Goal: Information Seeking & Learning: Learn about a topic

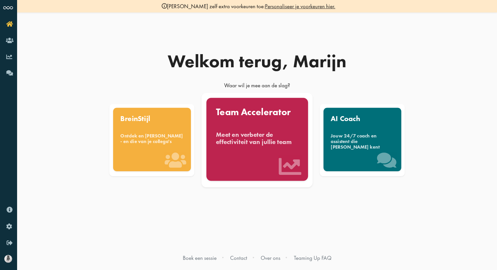
click at [249, 156] on div "Team Accelerator Meet en verbeter de effectiviteit van jullie team" at bounding box center [257, 139] width 102 height 83
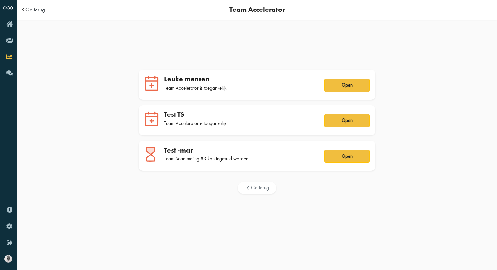
click at [226, 154] on div "Test -mar" at bounding box center [240, 150] width 152 height 9
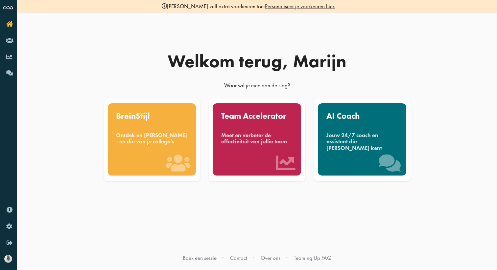
click at [301, 4] on link "Personaliseer je voorkeuren hier." at bounding box center [300, 6] width 70 height 7
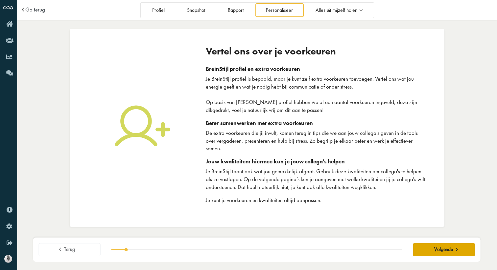
click at [445, 255] on button "Volgende" at bounding box center [444, 249] width 62 height 13
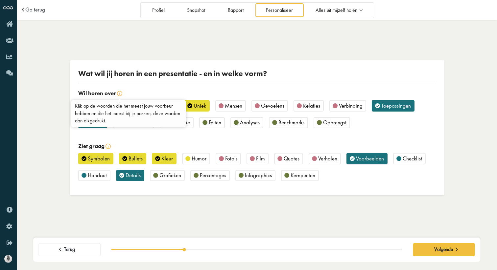
click at [120, 94] on img at bounding box center [119, 93] width 5 height 5
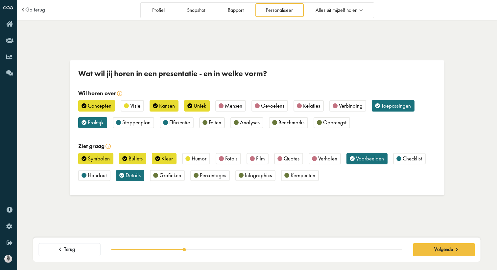
click at [141, 124] on span "Stappenplan" at bounding box center [136, 122] width 28 height 7
click at [86, 163] on div "Symbolen" at bounding box center [95, 158] width 35 height 11
click at [328, 160] on span "Verhalen" at bounding box center [327, 158] width 19 height 7
click at [414, 161] on span "Checklist" at bounding box center [411, 158] width 19 height 7
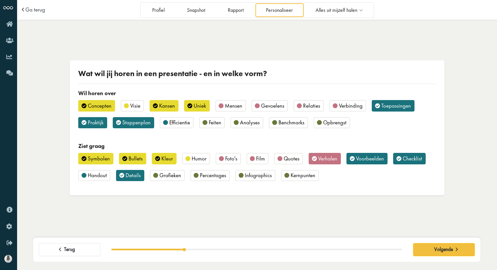
click at [115, 179] on div "Symbolen Bullets Kleur Humor Foto's Film Quotes Verhalen Voorbeelden Checklist …" at bounding box center [257, 170] width 358 height 34
click at [129, 173] on span "Details" at bounding box center [133, 175] width 15 height 7
click at [211, 176] on span "Percentages" at bounding box center [213, 175] width 26 height 7
click at [306, 175] on span "Kernpunten" at bounding box center [302, 175] width 25 height 7
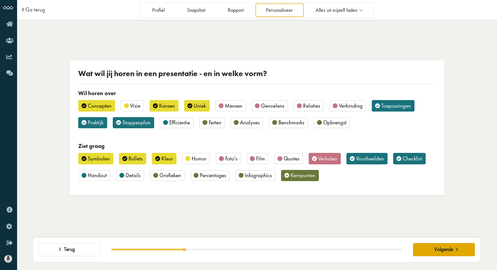
click at [434, 249] on span "Volgende" at bounding box center [443, 250] width 19 height 6
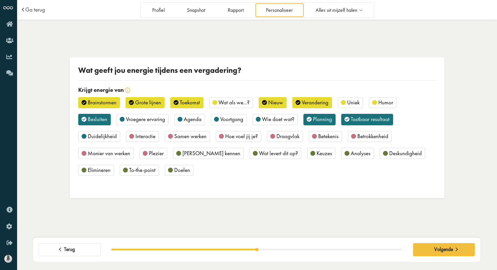
click at [322, 136] on span "Betekenis" at bounding box center [328, 136] width 20 height 7
click at [307, 154] on div "Keuzes" at bounding box center [321, 153] width 29 height 11
click at [155, 155] on span "Plezier" at bounding box center [156, 153] width 15 height 7
click at [133, 170] on span "To-the-point" at bounding box center [142, 170] width 26 height 7
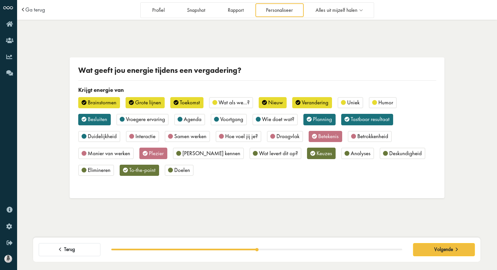
click at [100, 101] on span "Brainstormen" at bounding box center [102, 102] width 29 height 7
click at [188, 104] on span "Toekomst" at bounding box center [190, 102] width 20 height 7
click at [390, 104] on span "Humor" at bounding box center [385, 102] width 15 height 7
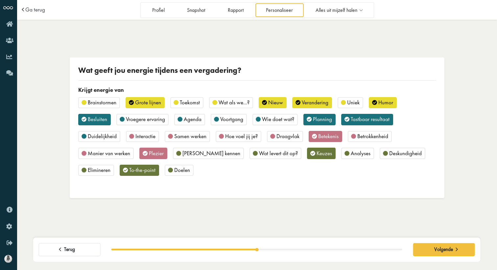
click at [290, 120] on span "Wie doet wat?" at bounding box center [278, 119] width 32 height 7
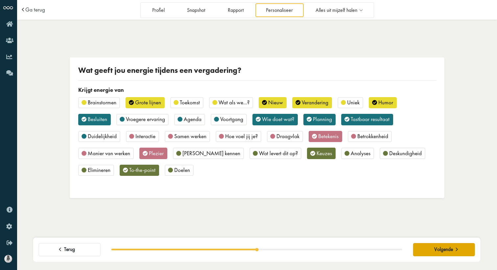
click at [440, 252] on span "Volgende" at bounding box center [443, 250] width 19 height 6
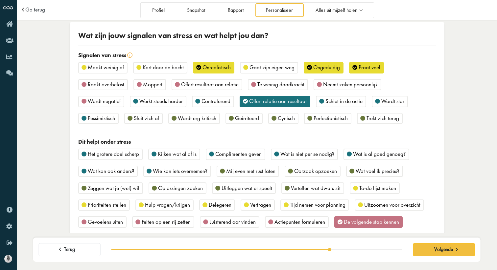
click at [157, 67] on span "Kort door de bocht" at bounding box center [163, 67] width 41 height 7
click at [86, 69] on div "Maakt weinig af" at bounding box center [102, 67] width 49 height 11
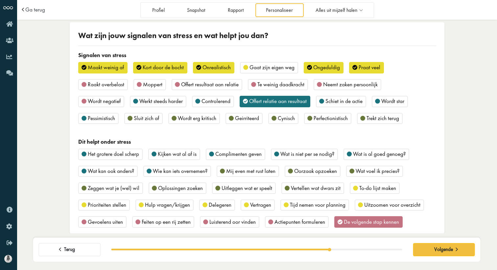
click at [323, 86] on span "Neemt zaken persoonlijk" at bounding box center [350, 84] width 55 height 7
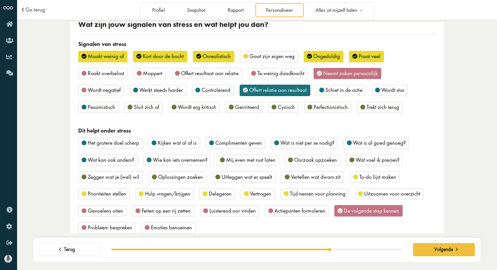
scroll to position [18, 0]
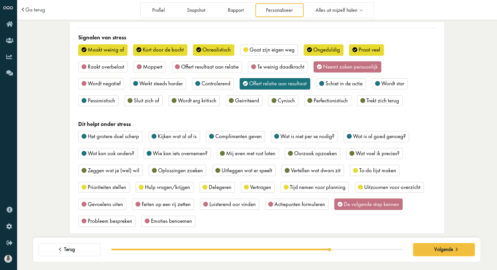
click at [343, 82] on span "Schiet in de actie" at bounding box center [343, 83] width 37 height 7
click at [143, 101] on span "Sluit zich af" at bounding box center [146, 100] width 25 height 7
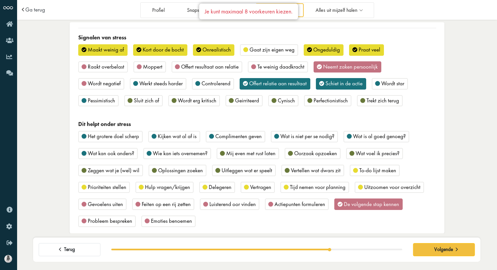
click at [364, 52] on span "Praat veel" at bounding box center [369, 49] width 22 height 7
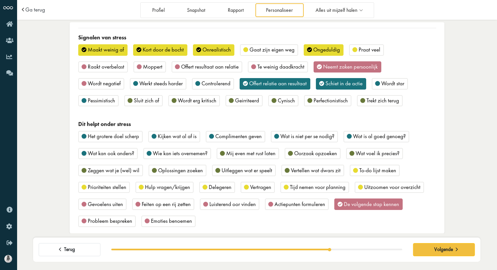
click at [313, 53] on span "Ongeduldig" at bounding box center [326, 49] width 27 height 7
click at [147, 99] on span "Sluit zich af" at bounding box center [146, 100] width 25 height 7
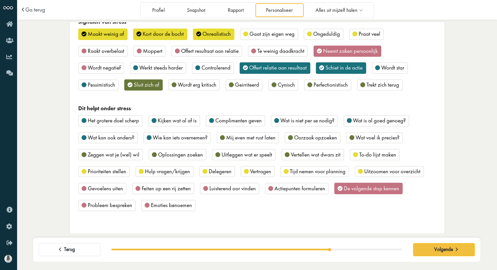
click at [169, 122] on span "Kijken wat al af is" at bounding box center [177, 120] width 39 height 7
click at [239, 121] on span "Complimenten geven" at bounding box center [238, 120] width 46 height 7
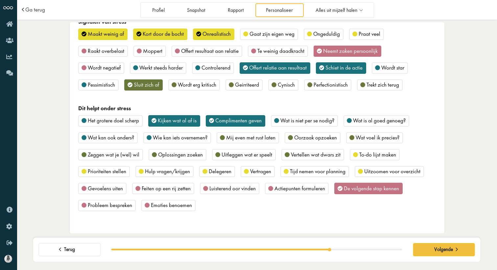
click at [243, 136] on span "Mij even met rust laten" at bounding box center [250, 137] width 49 height 7
click at [115, 172] on span "Prioriteiten stellen" at bounding box center [107, 171] width 38 height 7
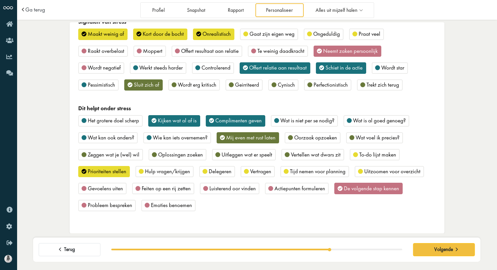
click at [169, 173] on span "Hulp vragen/krijgen" at bounding box center [167, 171] width 45 height 7
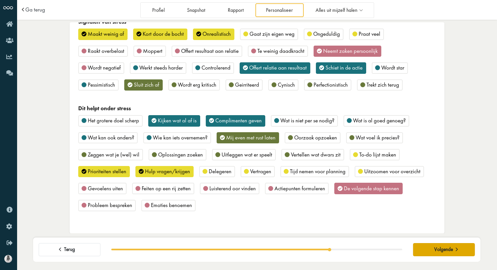
click at [441, 251] on span "Volgende" at bounding box center [443, 250] width 19 height 6
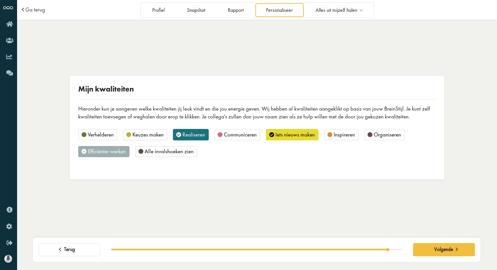
click at [134, 136] on span "Keuzes maken" at bounding box center [147, 134] width 31 height 7
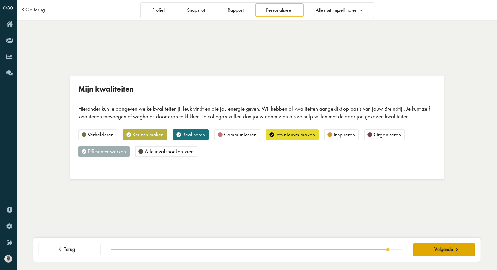
click at [441, 249] on span "Volgende" at bounding box center [443, 250] width 19 height 6
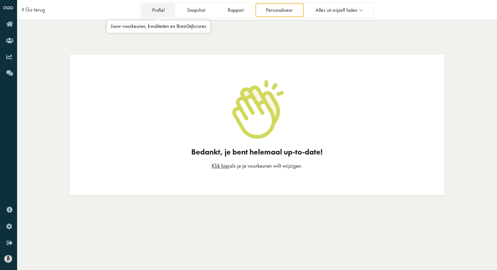
click at [155, 8] on link "Profiel" at bounding box center [158, 9] width 34 height 13
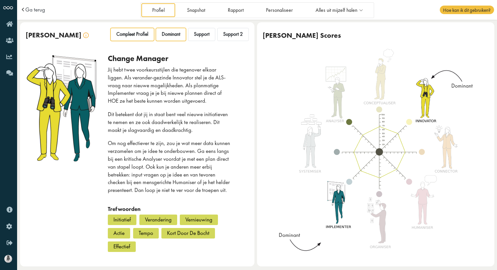
click at [122, 38] on div "Compleet Profiel" at bounding box center [132, 34] width 44 height 13
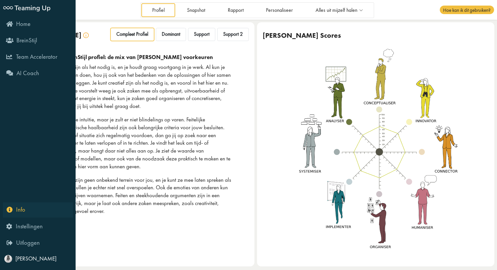
click at [9, 212] on icon "Info" at bounding box center [16, 210] width 19 height 6
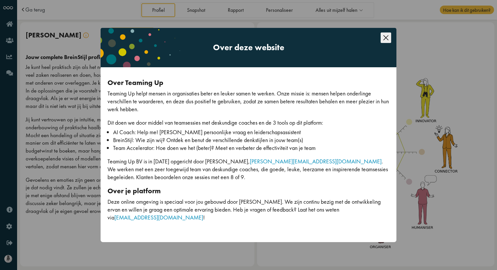
click at [94, 233] on div "Over deze website Over Teaming Up Teaming Up helpt mensen in organisaties beter…" at bounding box center [248, 135] width 497 height 270
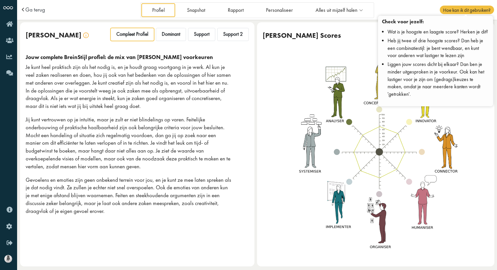
click at [470, 10] on span "Hoe kan ik dit gebruiken?" at bounding box center [467, 10] width 54 height 9
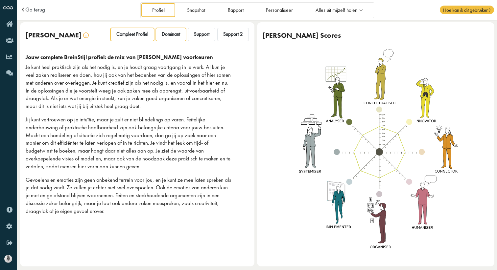
click at [173, 38] on div "Dominant" at bounding box center [171, 34] width 30 height 13
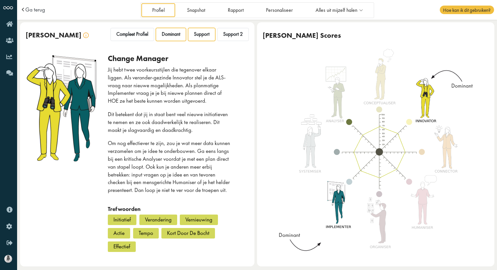
click at [203, 34] on span "Support" at bounding box center [201, 34] width 15 height 6
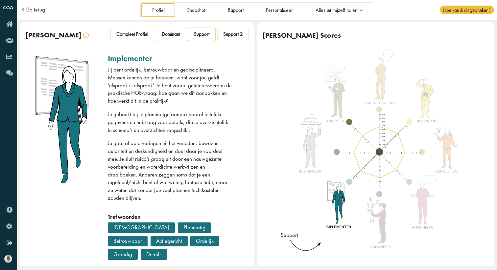
scroll to position [2, 0]
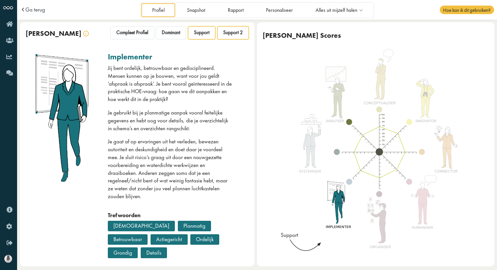
click at [234, 29] on div "Support 2" at bounding box center [233, 32] width 32 height 13
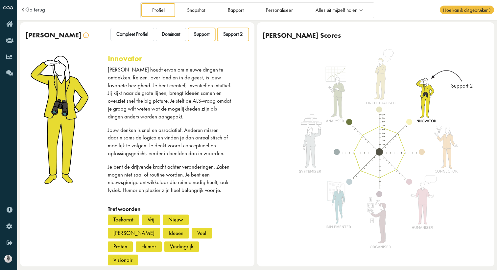
click at [202, 33] on span "Support" at bounding box center [201, 34] width 15 height 6
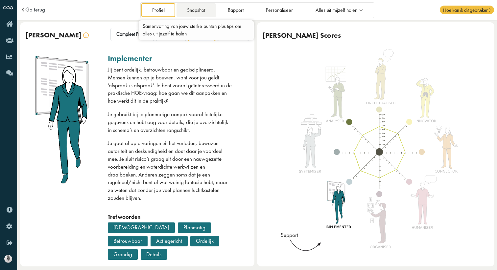
click at [188, 13] on link "Snapshot" at bounding box center [195, 9] width 39 height 13
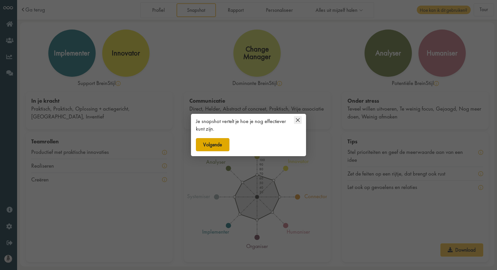
click at [218, 143] on button "Volgende" at bounding box center [213, 144] width 34 height 13
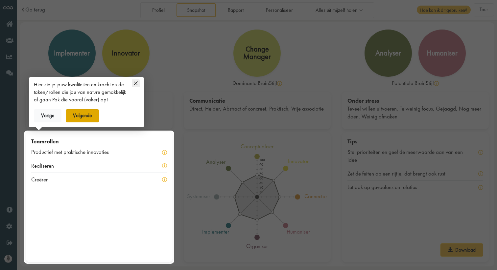
click at [80, 120] on button "Volgende" at bounding box center [83, 115] width 34 height 13
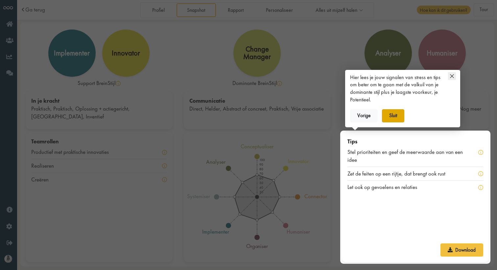
click at [396, 118] on button "Sluit" at bounding box center [393, 115] width 23 height 13
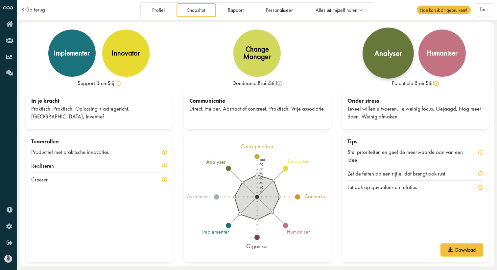
click at [392, 64] on div "analyser" at bounding box center [387, 53] width 51 height 51
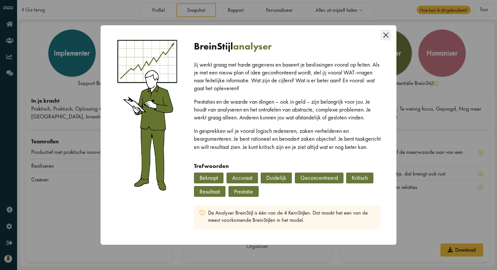
click at [386, 36] on div "Close this dialog" at bounding box center [385, 33] width 11 height 17
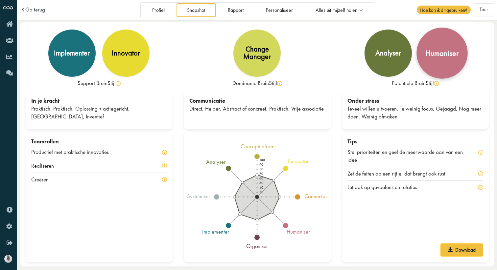
click at [455, 46] on div "humaniser" at bounding box center [441, 53] width 51 height 51
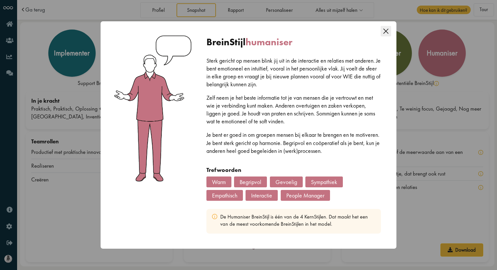
click at [386, 28] on icon "Close this dialog" at bounding box center [385, 31] width 11 height 11
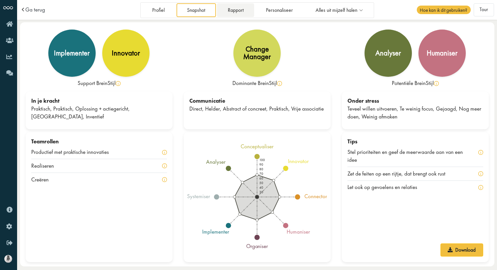
click at [237, 16] on link "Rapport" at bounding box center [235, 9] width 37 height 13
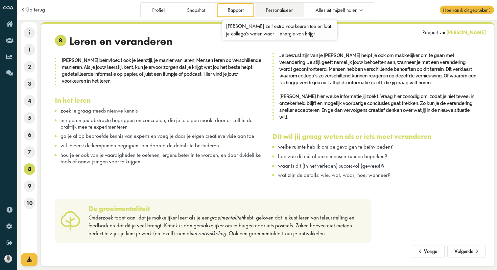
click at [272, 11] on link "Personaliseer" at bounding box center [279, 9] width 48 height 13
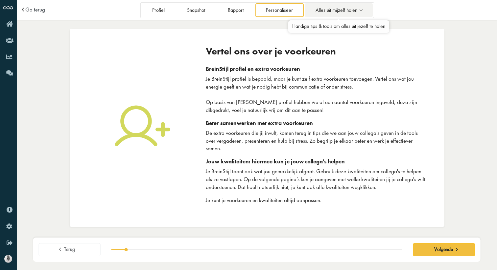
click at [334, 8] on span "Alles uit mijzelf halen" at bounding box center [336, 11] width 42 height 6
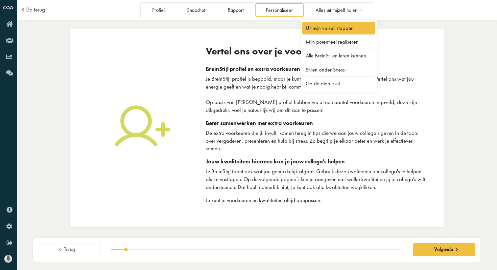
click at [330, 26] on link "Uit mijn valkuil stappen" at bounding box center [339, 28] width 74 height 13
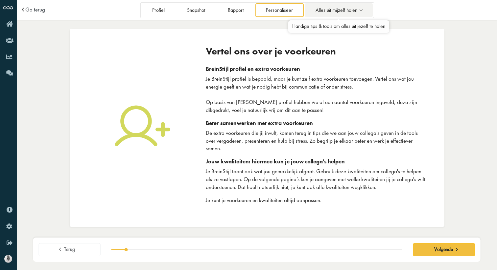
click at [347, 9] on span "Alles uit mijzelf halen" at bounding box center [336, 11] width 42 height 6
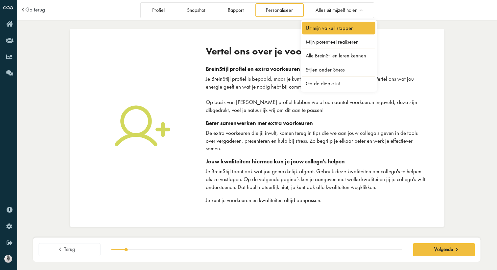
click at [314, 31] on link "Uit mijn valkuil stappen" at bounding box center [339, 28] width 74 height 13
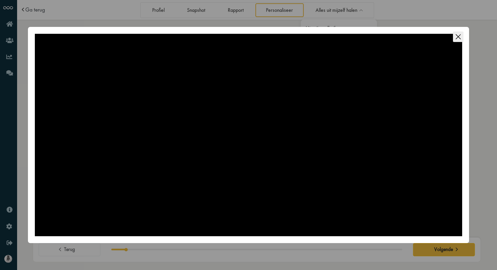
click at [229, 93] on div at bounding box center [248, 135] width 427 height 203
click at [19, 19] on div "OK Cancel" at bounding box center [248, 135] width 497 height 270
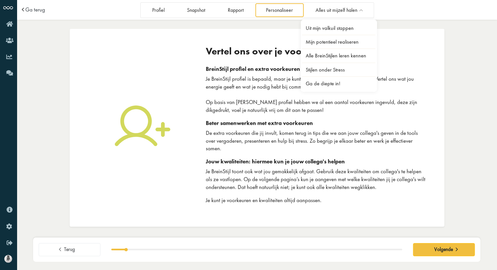
click at [5, 28] on link "Home" at bounding box center [8, 24] width 11 height 15
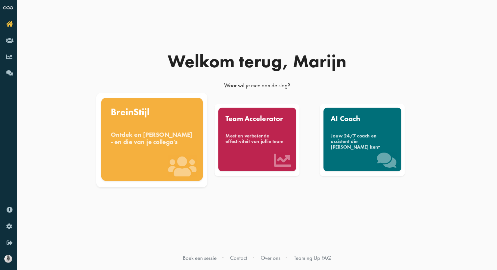
click at [131, 128] on div "BreinStijl Ontdek en benut jouw denkstijl - en die van je collega's" at bounding box center [152, 139] width 102 height 83
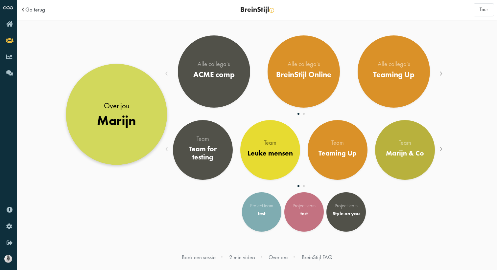
click at [118, 99] on link "Over jou Marijn" at bounding box center [116, 114] width 101 height 101
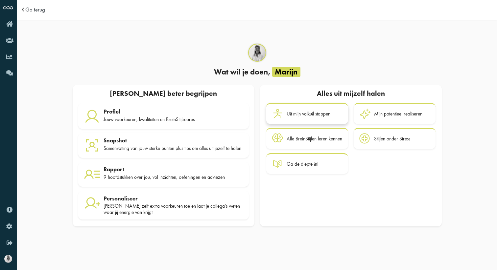
click at [284, 113] on div at bounding box center [279, 113] width 15 height 11
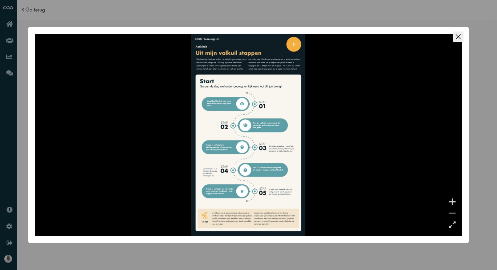
click at [309, 1] on div "OK Cancel" at bounding box center [248, 135] width 497 height 270
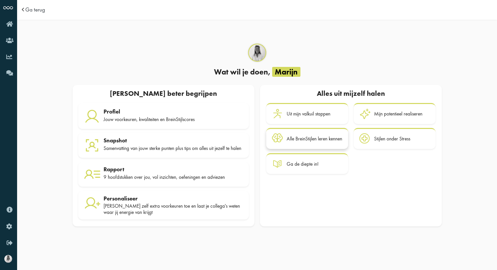
click at [306, 141] on div "Alle BreinStijlen leren kennen" at bounding box center [314, 139] width 56 height 6
click at [370, 112] on icon at bounding box center [364, 113] width 11 height 11
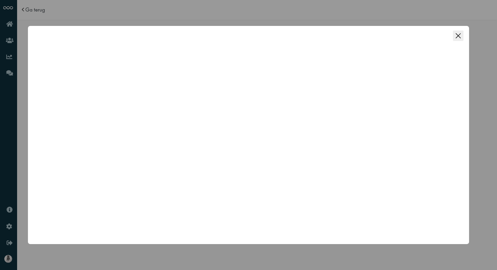
click at [25, 10] on div "OK Cancel" at bounding box center [248, 135] width 497 height 270
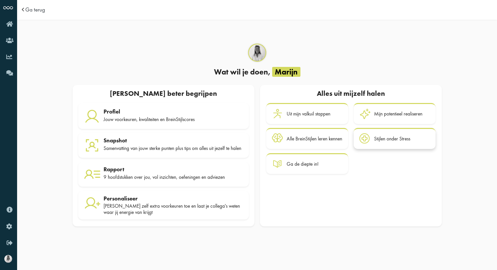
click at [387, 138] on div "Stijlen onder Stress" at bounding box center [392, 139] width 36 height 6
click at [282, 135] on icon at bounding box center [277, 138] width 11 height 11
click at [39, 9] on span "Ga terug" at bounding box center [35, 10] width 20 height 6
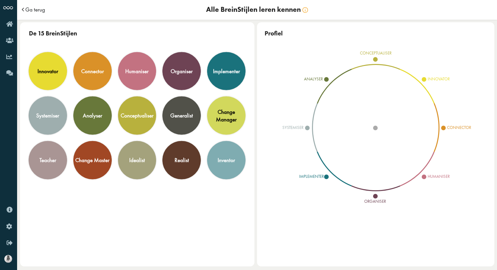
click at [40, 11] on span "Ga terug" at bounding box center [35, 10] width 20 height 6
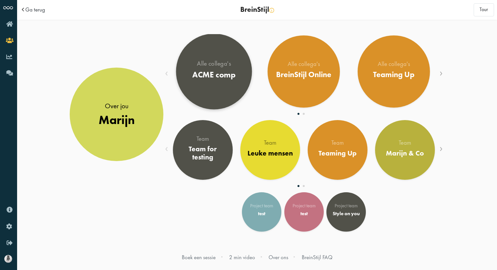
click at [187, 81] on link "Alle collega's ACME comp" at bounding box center [214, 72] width 76 height 76
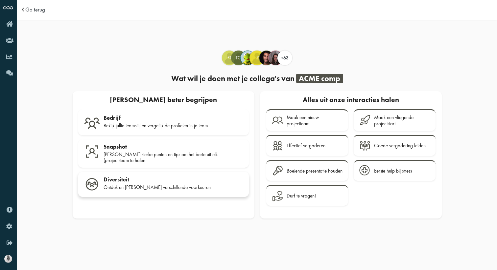
click at [140, 185] on div "Ontdek en [PERSON_NAME] verschillende voorkeuren" at bounding box center [173, 188] width 140 height 6
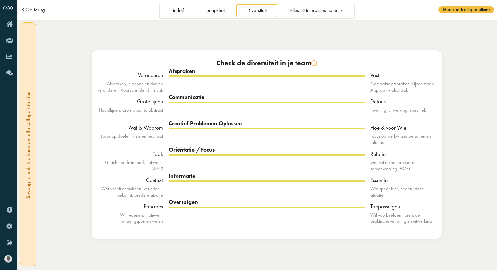
click at [249, 46] on div "Check de diversiteit in je team Veranderen Afspraken, plannen en doelen verande…" at bounding box center [257, 144] width 375 height 244
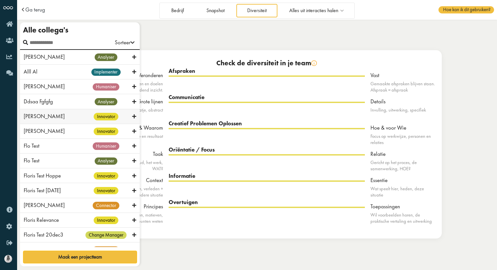
click at [62, 124] on div "Dharmik Ghori innovator" at bounding box center [80, 116] width 120 height 15
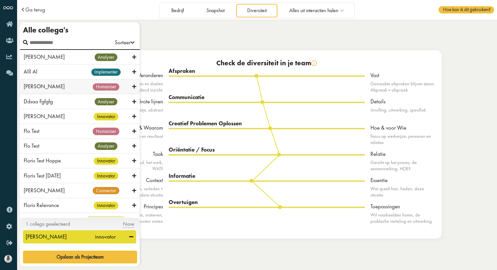
click at [58, 86] on div "[PERSON_NAME]" at bounding box center [52, 87] width 56 height 8
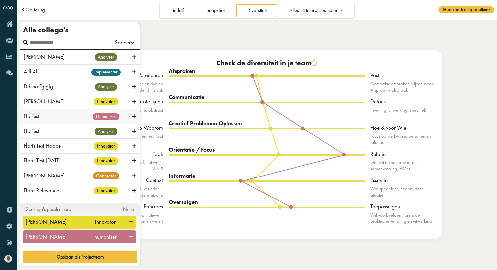
click at [58, 114] on div "Flo Test" at bounding box center [52, 117] width 56 height 8
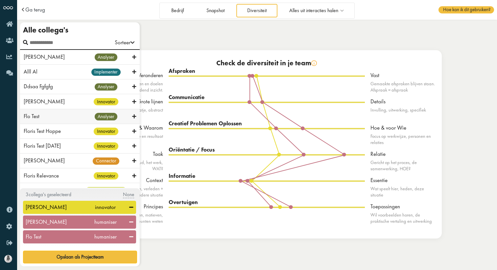
click at [58, 114] on div "Flo Test" at bounding box center [52, 117] width 56 height 8
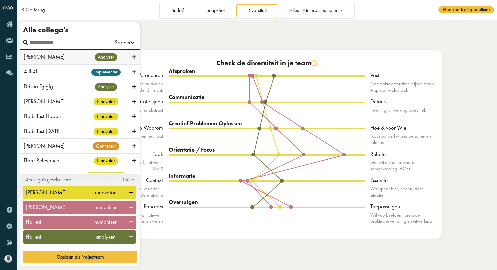
click at [68, 55] on div "[PERSON_NAME]" at bounding box center [52, 57] width 56 height 8
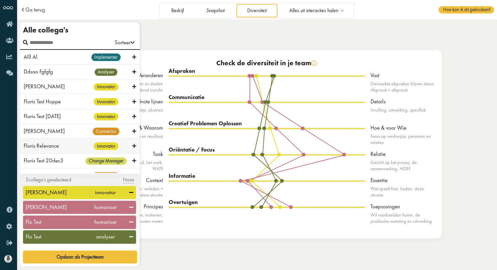
click at [61, 142] on div "Floris Relevance innovator" at bounding box center [80, 146] width 120 height 15
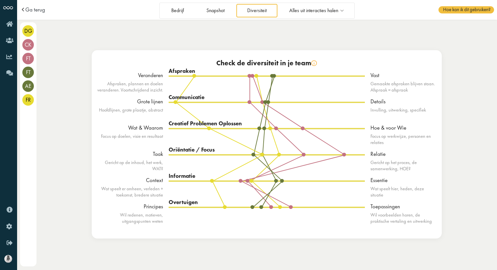
click at [229, 235] on div "Check de diversiteit in je team Veranderen Afspraken, plannen en doelen verande…" at bounding box center [267, 144] width 350 height 189
click at [268, 10] on link "Diversiteit" at bounding box center [256, 10] width 41 height 13
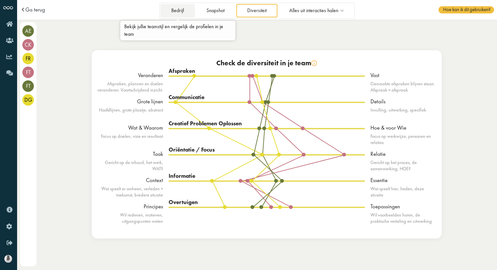
click at [168, 11] on link "Bedrijf" at bounding box center [177, 10] width 34 height 13
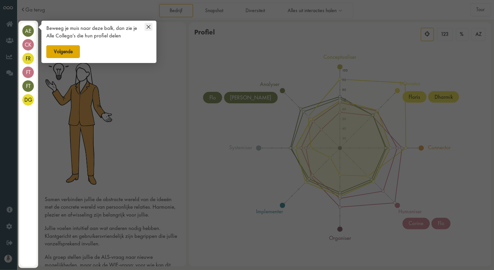
click at [74, 47] on button "Volgende" at bounding box center [63, 51] width 34 height 13
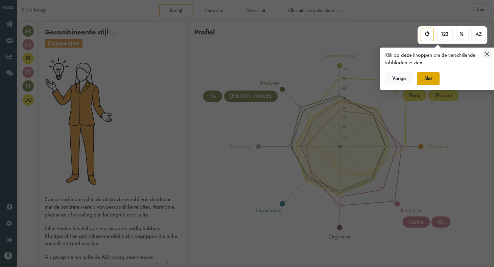
click at [426, 78] on button "Sluit" at bounding box center [428, 78] width 23 height 13
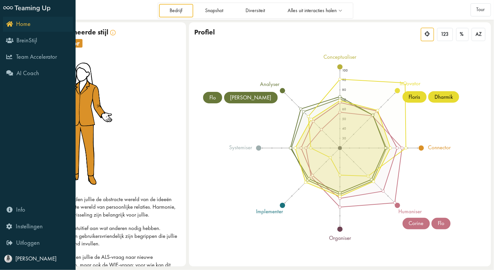
click at [9, 21] on icon "Home" at bounding box center [18, 24] width 24 height 6
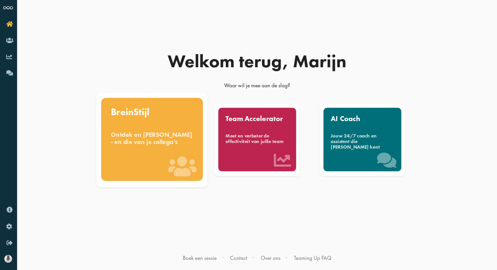
click at [191, 153] on div "BreinStijl Ontdek en [PERSON_NAME] - en die van je collega's" at bounding box center [152, 139] width 102 height 83
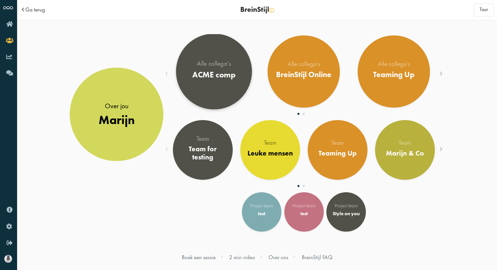
click at [211, 69] on div "Alle collega's ACME comp" at bounding box center [213, 71] width 43 height 22
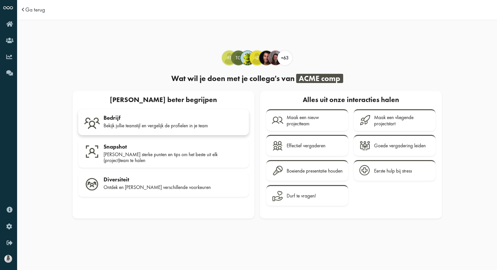
click at [157, 126] on div "Bekijk jullie teamstijl en vergelijk de profielen in je team" at bounding box center [173, 126] width 140 height 6
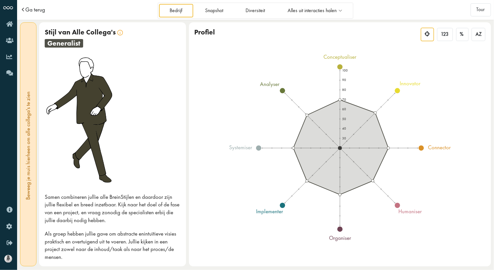
click at [34, 8] on span "Ga terug" at bounding box center [35, 10] width 20 height 6
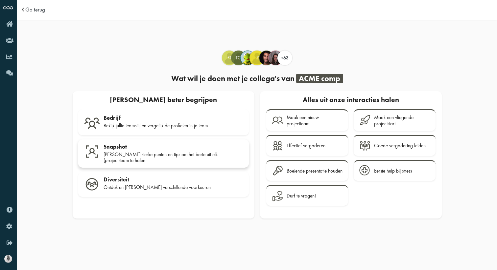
click at [128, 161] on link "Snapshot [PERSON_NAME] sterke punten en tips om het beste uit elk (project)team…" at bounding box center [163, 154] width 171 height 29
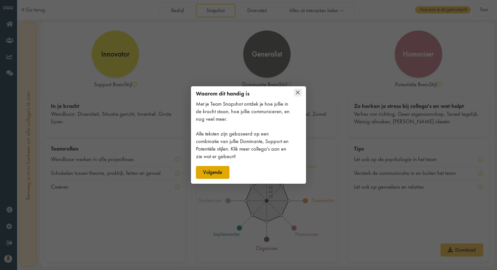
click at [217, 169] on button "Volgende" at bounding box center [213, 172] width 34 height 13
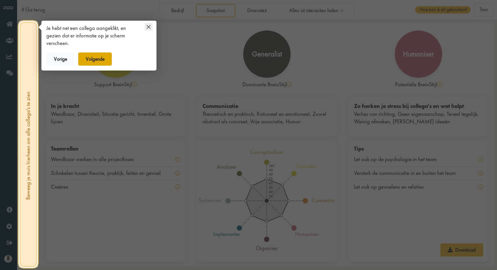
click at [101, 53] on button "Volgende" at bounding box center [95, 59] width 34 height 13
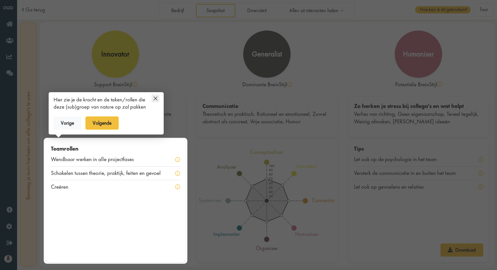
click at [156, 97] on icon at bounding box center [155, 99] width 8 height 8
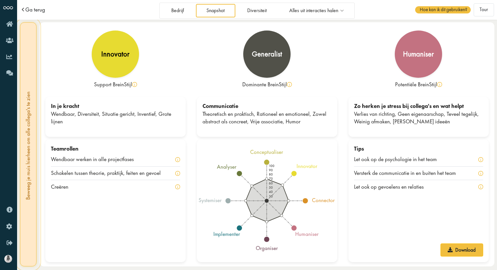
click at [39, 12] on span "Ga terug" at bounding box center [35, 10] width 20 height 6
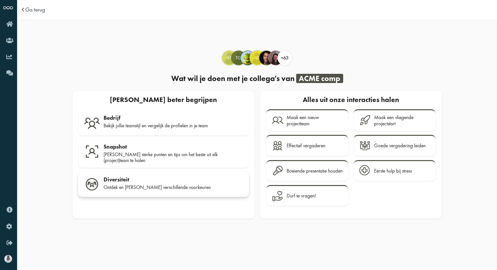
click at [139, 178] on div "Diversiteit" at bounding box center [173, 179] width 140 height 7
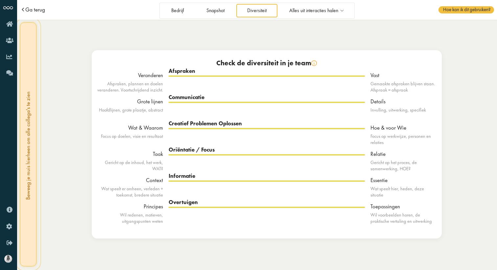
click at [32, 10] on span "Ga terug" at bounding box center [35, 10] width 20 height 6
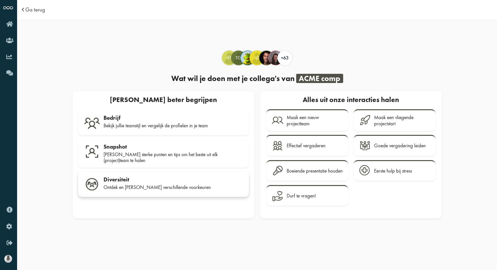
click at [161, 185] on div "Ontdek en [PERSON_NAME] verschillende voorkeuren" at bounding box center [173, 188] width 140 height 6
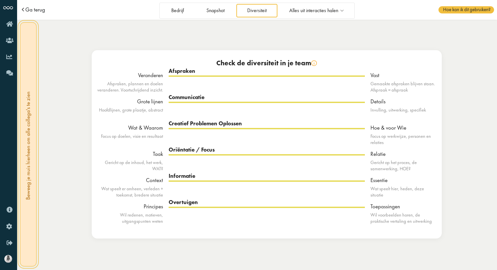
click at [31, 10] on span "Ga terug" at bounding box center [35, 10] width 20 height 6
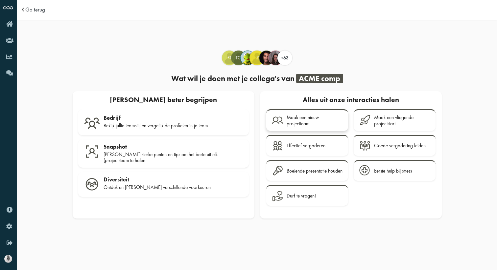
click at [296, 124] on div "Maak een nieuw projectteam" at bounding box center [314, 121] width 56 height 12
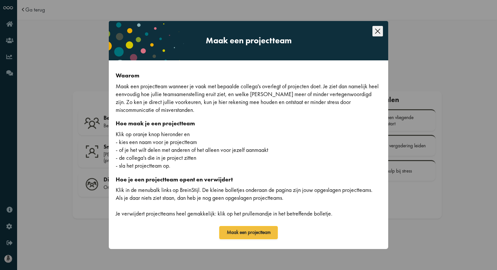
click at [81, 93] on div "Maak een projectteam Waarom Maak een projectteam wanneer je vaak met bepaalde c…" at bounding box center [248, 135] width 497 height 270
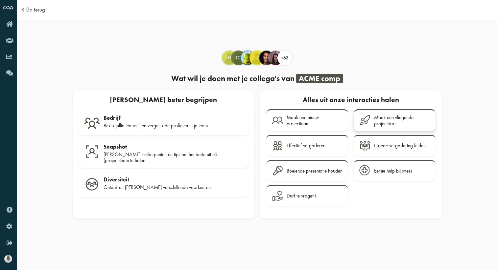
click at [401, 119] on div "Maak een vliegende projectstart" at bounding box center [402, 121] width 56 height 12
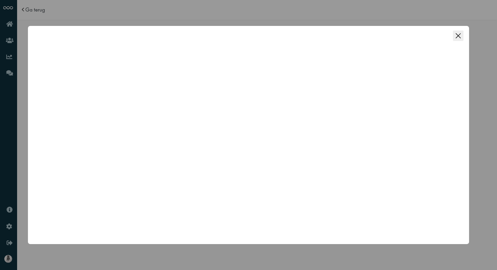
click at [319, 19] on div "OK Cancel" at bounding box center [248, 135] width 497 height 270
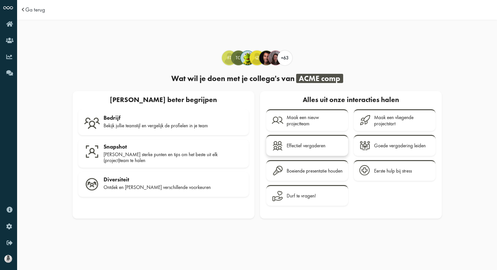
click at [292, 148] on div "Effectief vergaderen" at bounding box center [305, 146] width 39 height 6
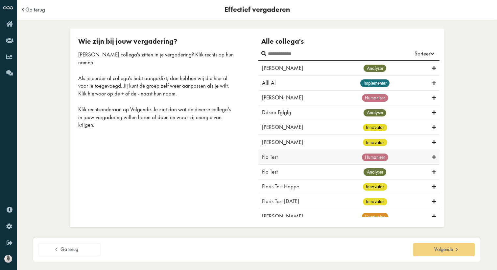
click at [325, 162] on div "Flo Test humaniser" at bounding box center [348, 157] width 181 height 15
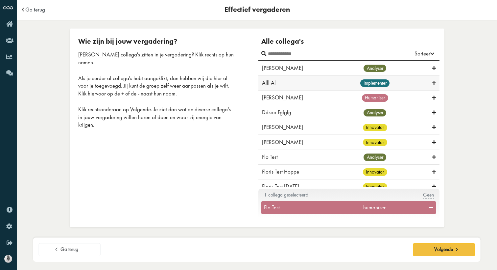
click at [293, 84] on div "Alll Al" at bounding box center [290, 83] width 56 height 8
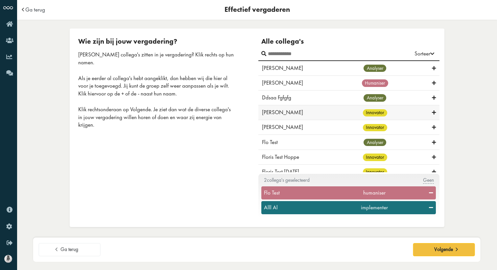
click at [291, 108] on div "[PERSON_NAME] innovator" at bounding box center [348, 112] width 181 height 15
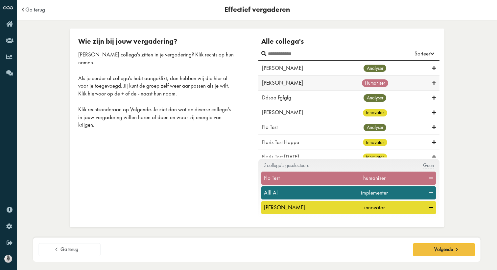
click at [287, 90] on div "Corine Koppers humaniser" at bounding box center [348, 83] width 181 height 15
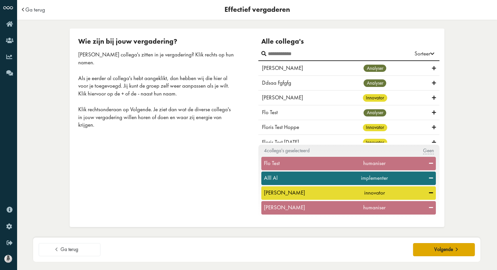
click at [435, 245] on button "Volgende" at bounding box center [444, 249] width 62 height 13
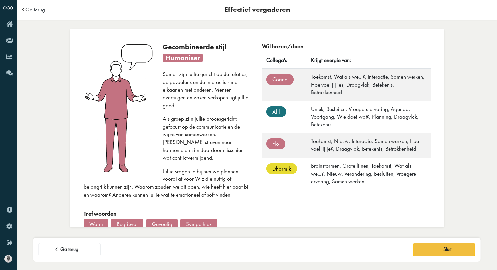
scroll to position [85, 0]
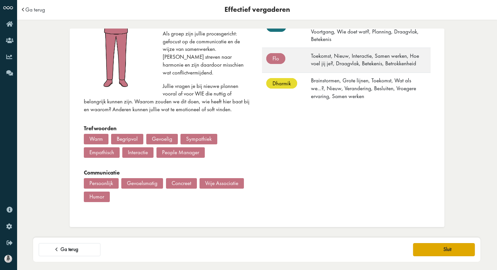
click at [422, 249] on link "Sluit" at bounding box center [444, 249] width 62 height 13
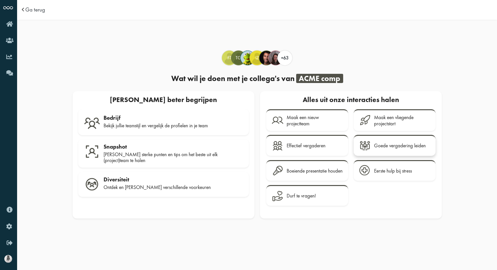
click at [404, 146] on div "Goede vergadering leiden" at bounding box center [400, 146] width 52 height 6
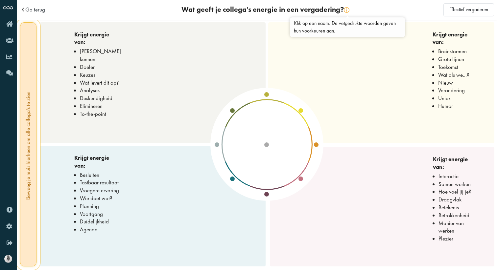
click at [348, 10] on img at bounding box center [347, 10] width 6 height 6
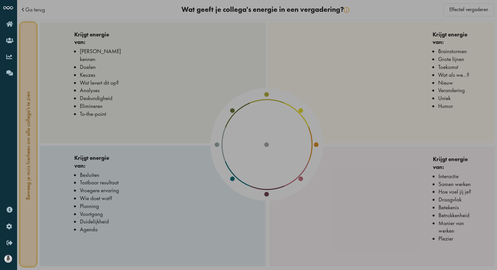
click at [348, 10] on div at bounding box center [248, 135] width 497 height 270
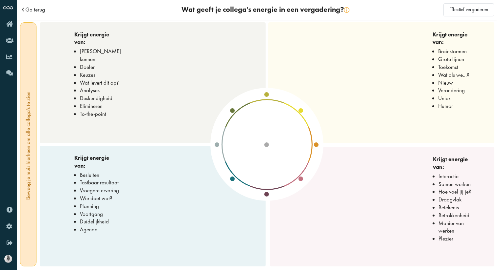
click at [34, 9] on span "Ga terug" at bounding box center [35, 10] width 20 height 6
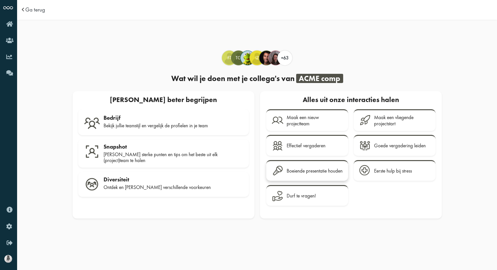
click at [308, 178] on link "Boeiende presentatie houden" at bounding box center [307, 170] width 82 height 21
click at [404, 171] on div "Eerste hulp bij stress" at bounding box center [393, 171] width 38 height 6
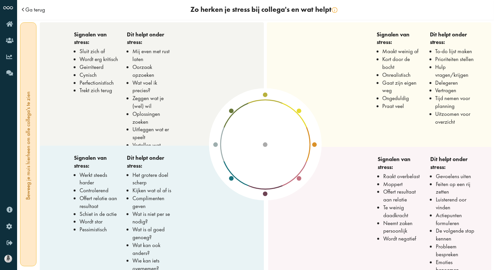
click at [29, 12] on span "Ga terug" at bounding box center [35, 10] width 20 height 6
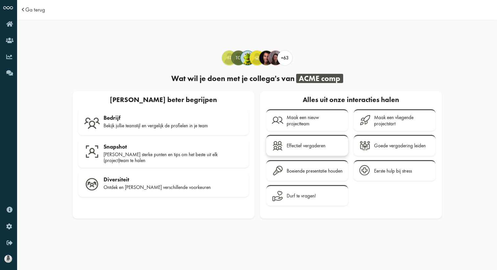
click at [313, 143] on div "Effectief vergaderen" at bounding box center [305, 146] width 39 height 6
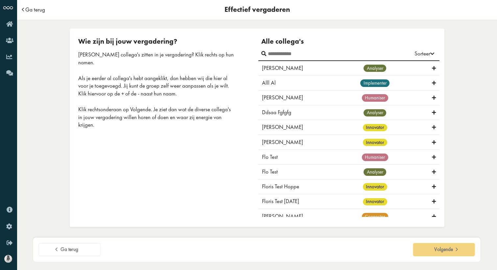
click at [37, 12] on span "Ga terug" at bounding box center [35, 10] width 20 height 6
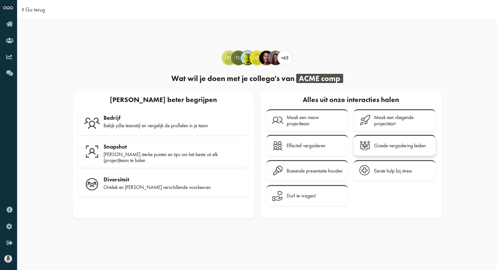
click at [417, 143] on div "Goede vergadering leiden" at bounding box center [400, 146] width 52 height 6
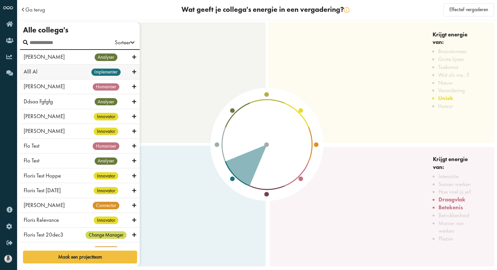
click at [91, 76] on span "implementer" at bounding box center [105, 72] width 29 height 7
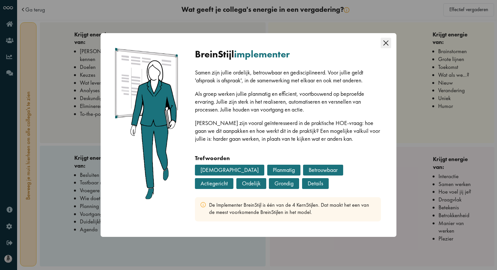
click at [386, 40] on icon "Close this dialog" at bounding box center [385, 43] width 11 height 11
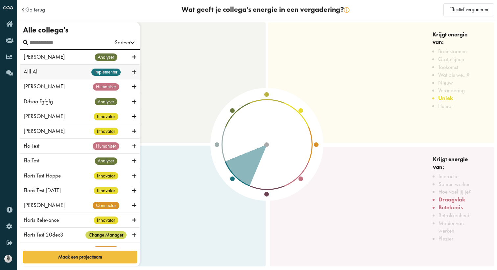
click at [59, 77] on div "Alll Al implementer" at bounding box center [80, 72] width 120 height 15
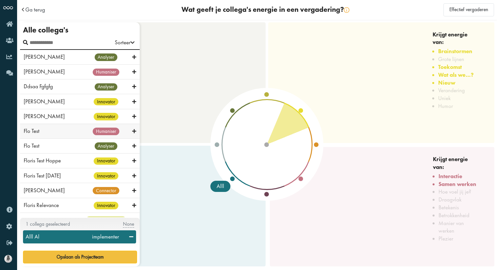
click at [53, 133] on div "Flo Test" at bounding box center [52, 131] width 56 height 8
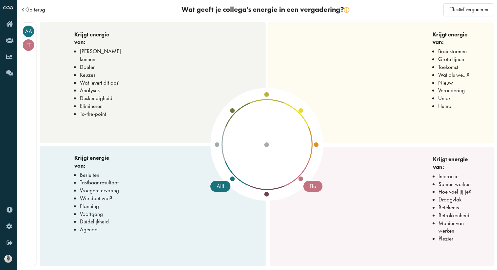
click at [25, 9] on span "Ga terug" at bounding box center [35, 10] width 20 height 6
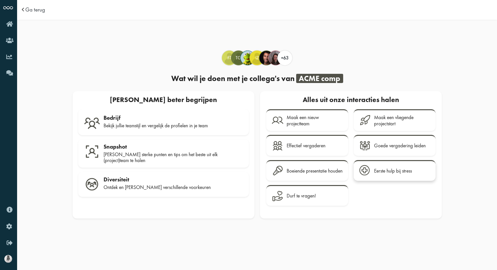
click at [399, 171] on div "Eerste hulp bij stress" at bounding box center [393, 171] width 38 height 6
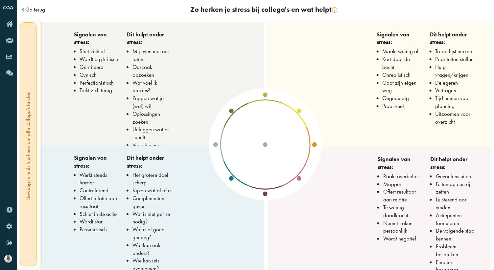
click at [36, 10] on span "Ga terug" at bounding box center [35, 10] width 20 height 6
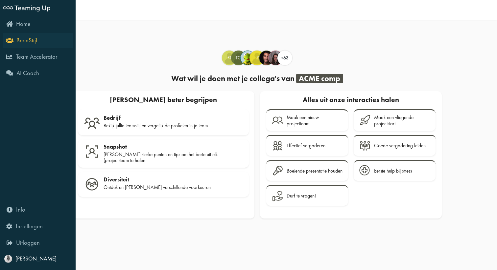
click at [3, 41] on link "BreinStijl" at bounding box center [38, 40] width 70 height 15
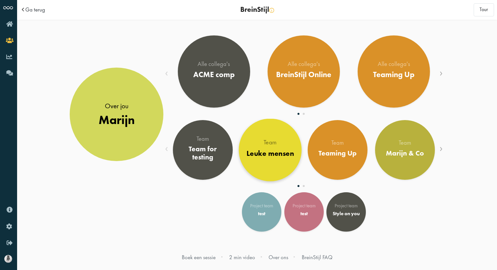
click at [280, 145] on div "Team" at bounding box center [270, 143] width 48 height 7
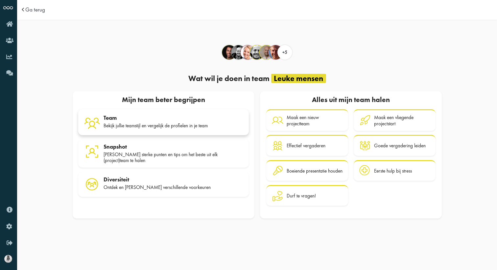
click at [118, 119] on div "Team" at bounding box center [173, 118] width 140 height 7
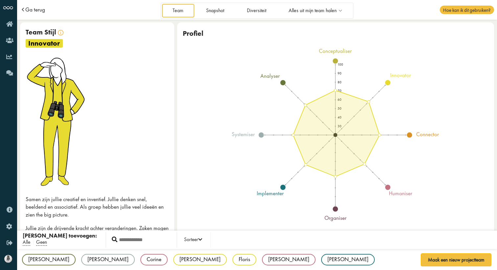
click at [32, 9] on span "Ga terug" at bounding box center [35, 10] width 20 height 6
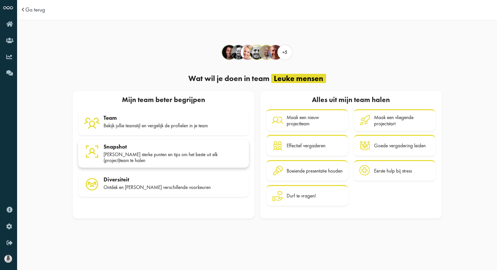
click at [149, 152] on div "Jullie sterke punten en tips om het beste uit elk (project)team te halen" at bounding box center [173, 158] width 140 height 12
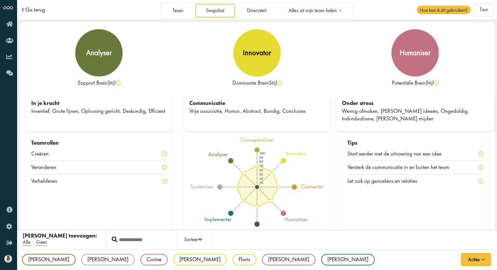
click at [39, 12] on span "Ga terug" at bounding box center [35, 10] width 20 height 6
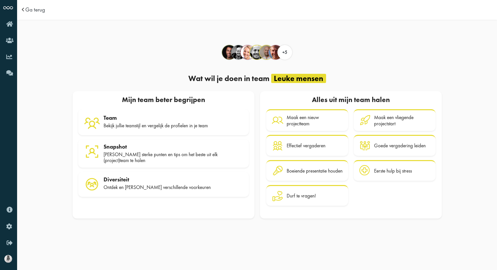
click at [123, 167] on div "Mijn team beter begrijpen Team Bekijk jullie teamstijl en vergelijk de profiele…" at bounding box center [164, 154] width 182 height 127
click at [123, 178] on div "Diversiteit" at bounding box center [173, 179] width 140 height 7
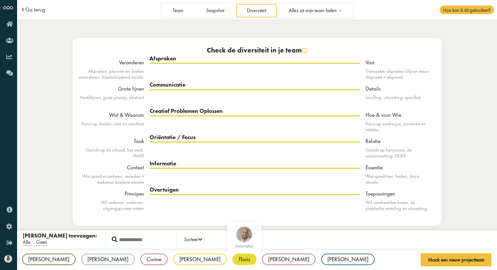
click at [232, 260] on div "Floris" at bounding box center [244, 259] width 24 height 11
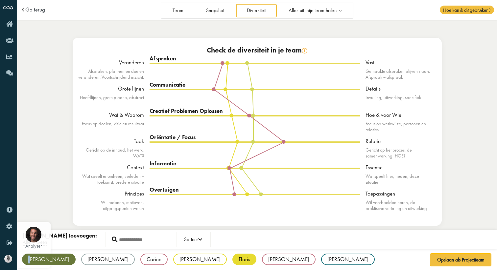
click at [30, 261] on div "Alex" at bounding box center [49, 259] width 54 height 11
click at [29, 11] on span "Ga terug" at bounding box center [35, 10] width 20 height 6
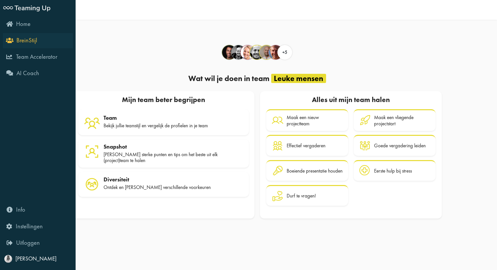
click at [23, 40] on span "BreinStijl" at bounding box center [26, 40] width 21 height 8
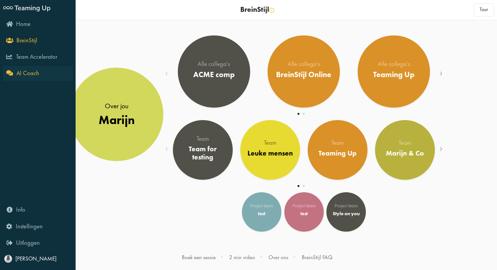
click at [8, 74] on icon "AI Coach" at bounding box center [22, 73] width 33 height 6
